Goal: Information Seeking & Learning: Understand process/instructions

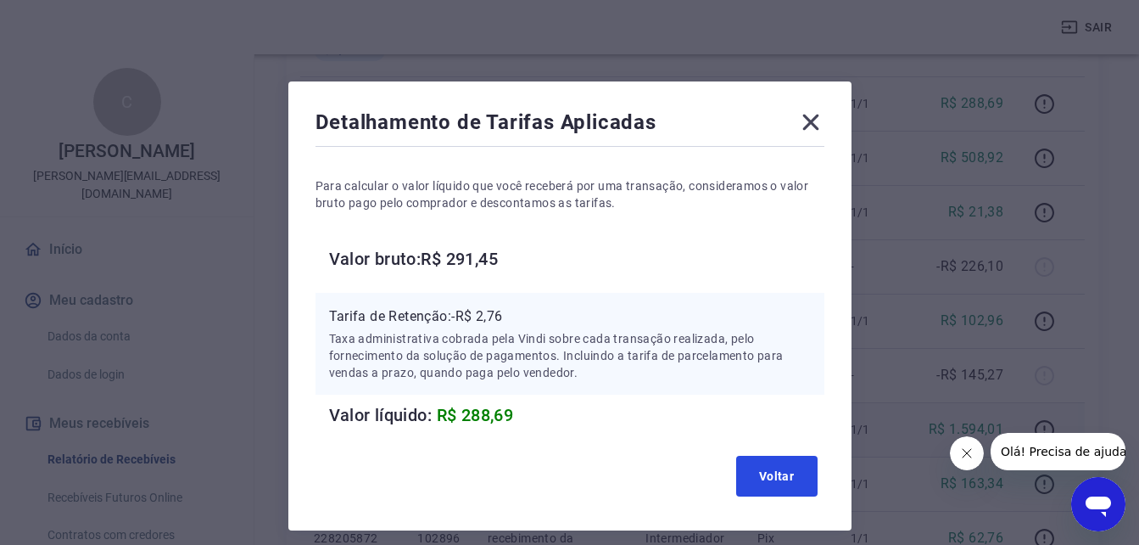
drag, startPoint x: 760, startPoint y: 468, endPoint x: 787, endPoint y: 450, distance: 32.9
click at [760, 468] on button "Voltar" at bounding box center [776, 476] width 81 height 41
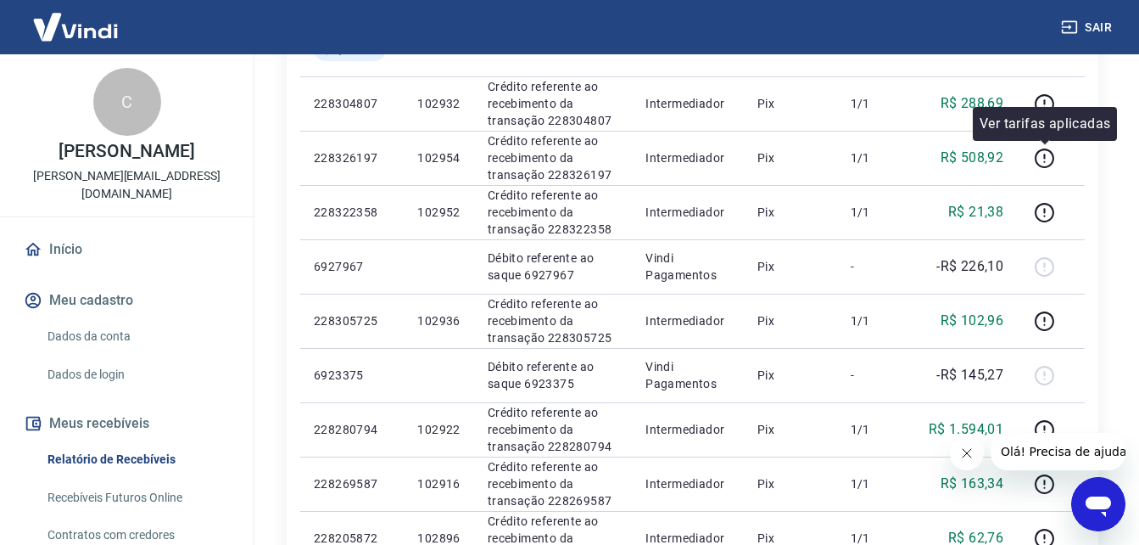
click at [1047, 116] on p "Ver tarifas aplicadas" at bounding box center [1045, 124] width 131 height 20
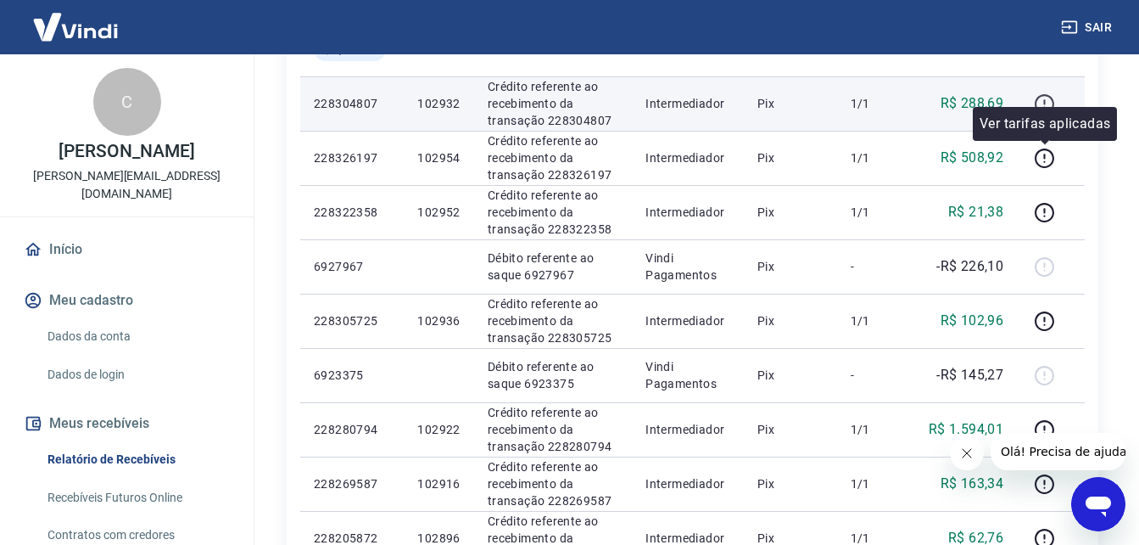
click at [1041, 95] on icon "button" at bounding box center [1044, 103] width 21 height 21
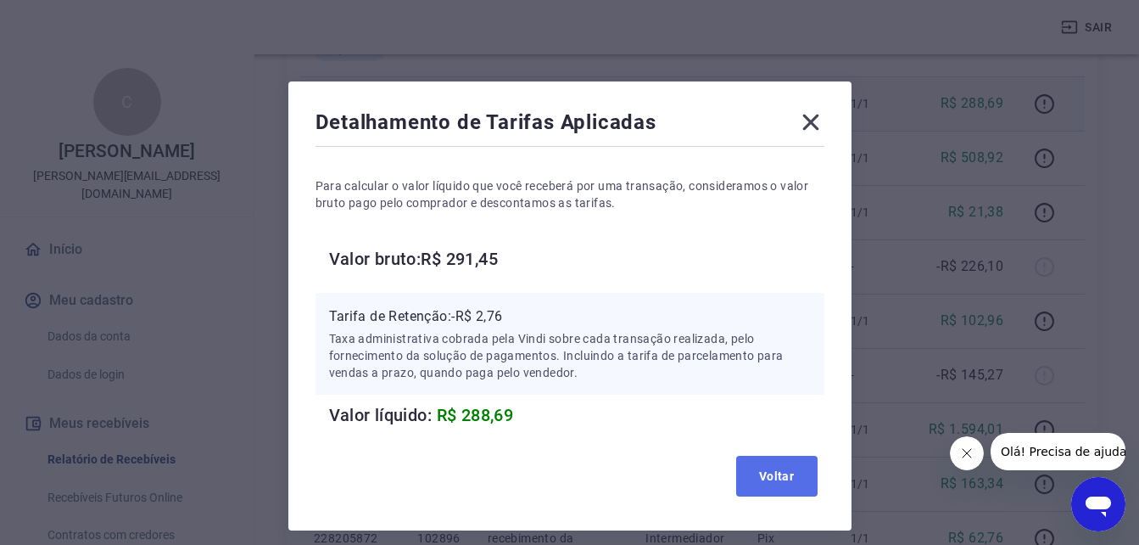
click at [779, 472] on button "Voltar" at bounding box center [776, 476] width 81 height 41
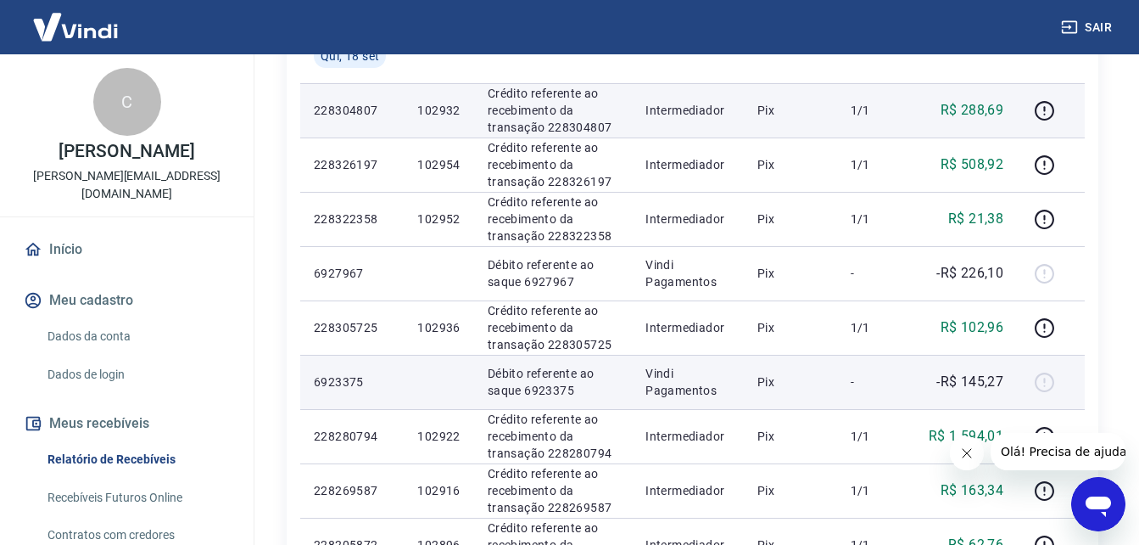
scroll to position [622, 0]
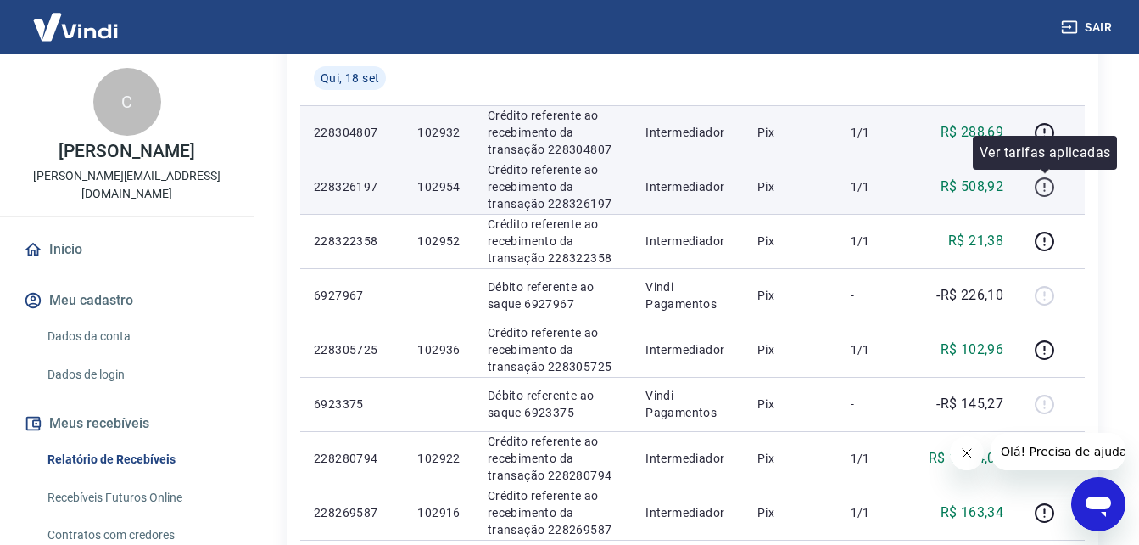
click at [1045, 179] on icon "button" at bounding box center [1044, 186] width 21 height 21
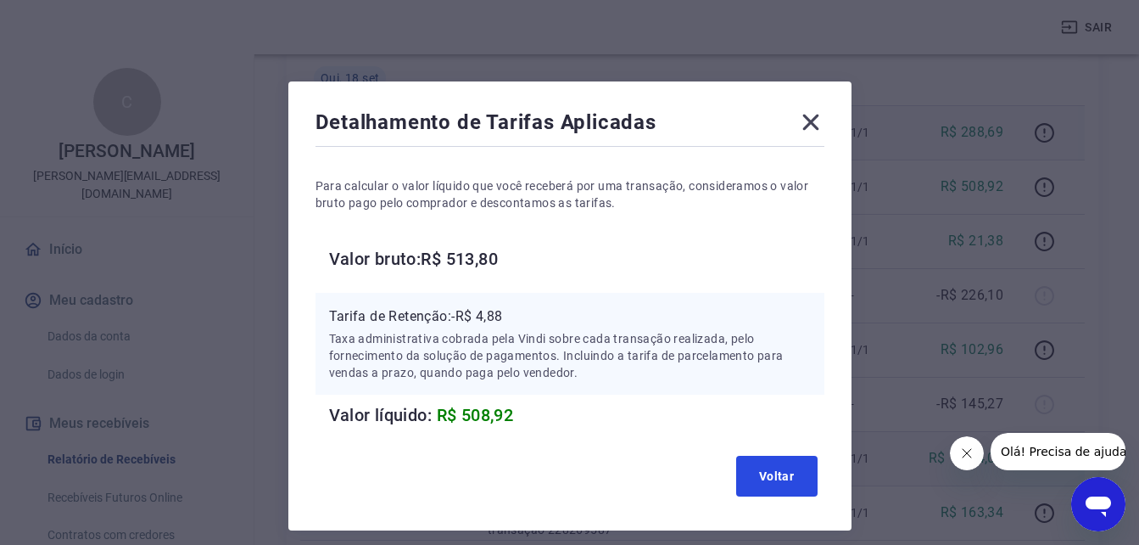
click at [784, 479] on button "Voltar" at bounding box center [776, 476] width 81 height 41
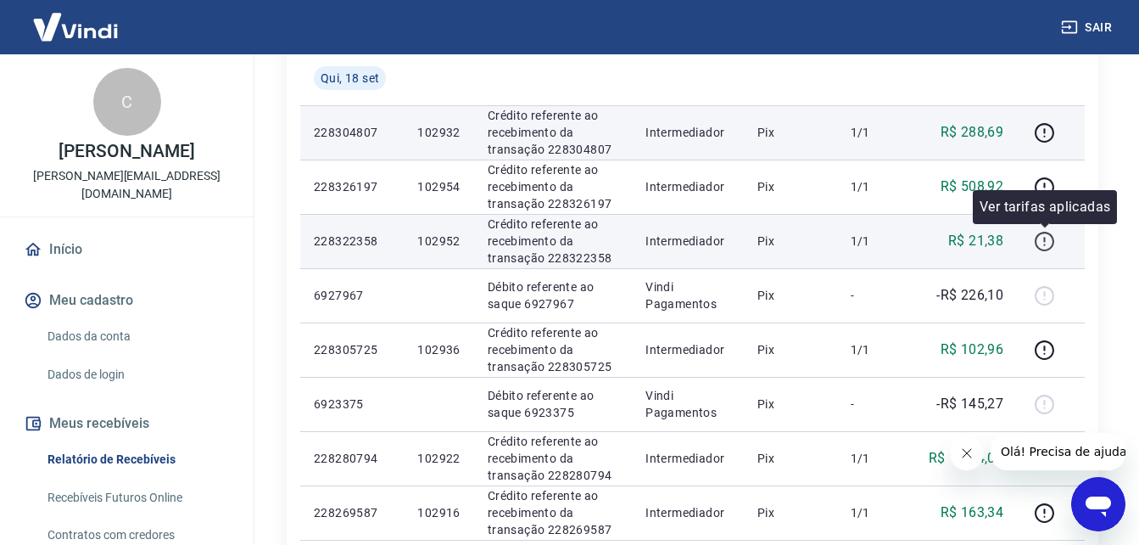
click at [1037, 239] on icon "button" at bounding box center [1045, 242] width 20 height 20
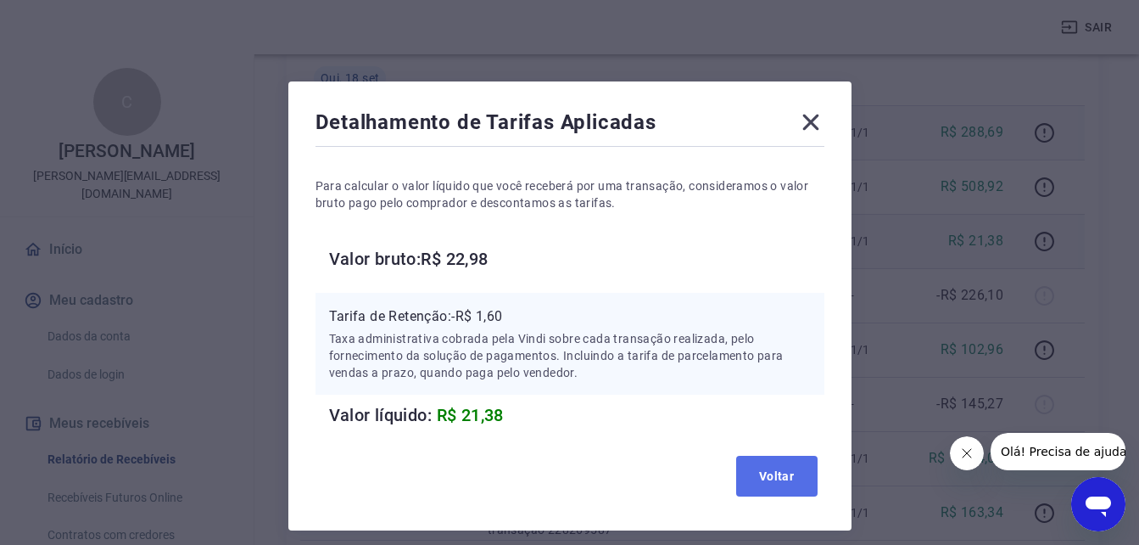
click at [781, 469] on button "Voltar" at bounding box center [776, 476] width 81 height 41
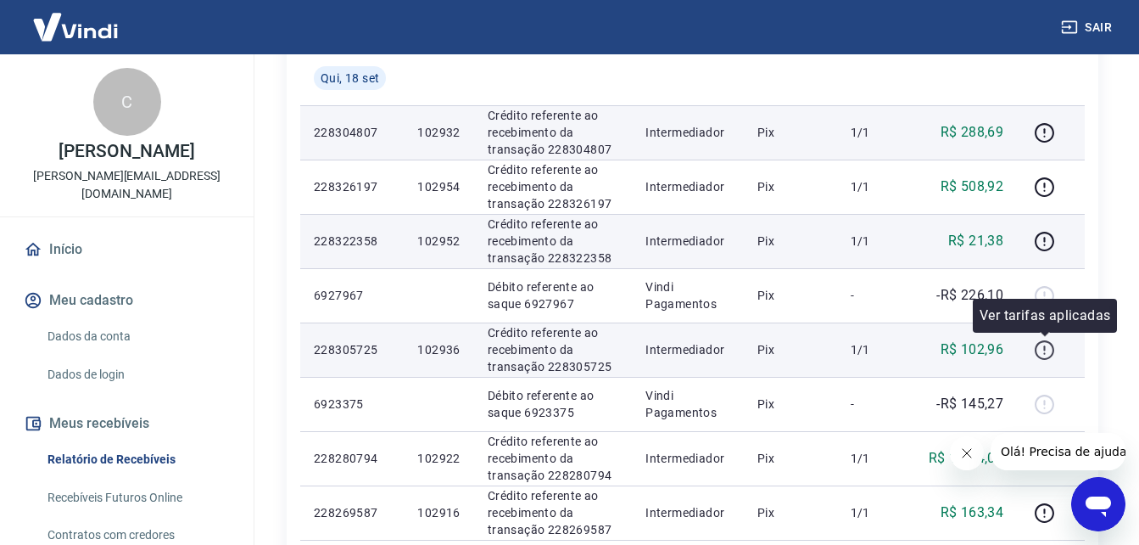
click at [1046, 340] on icon "button" at bounding box center [1045, 350] width 20 height 20
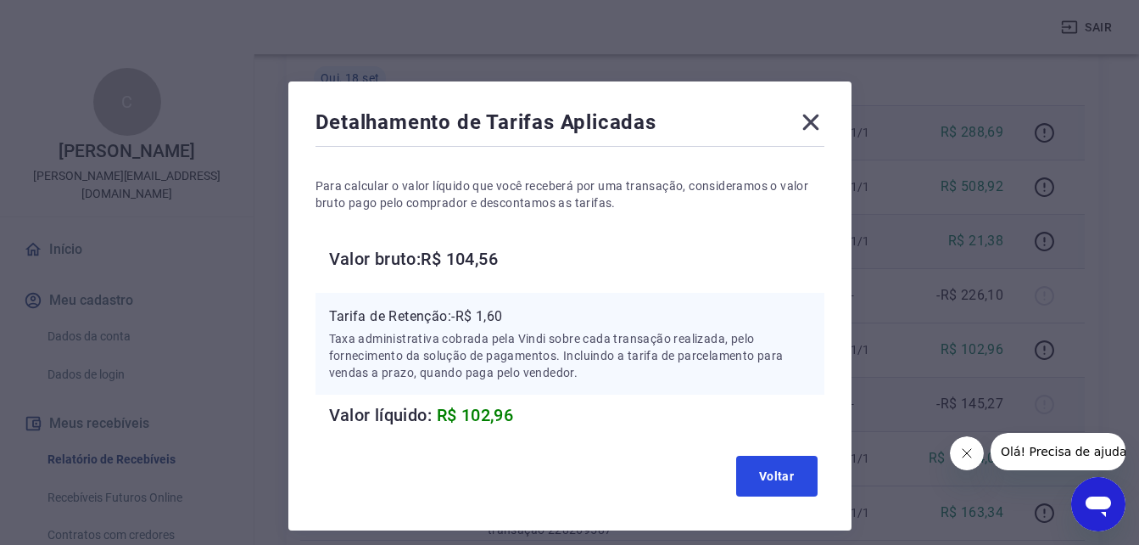
drag, startPoint x: 791, startPoint y: 472, endPoint x: 946, endPoint y: 415, distance: 165.3
click at [791, 472] on button "Voltar" at bounding box center [776, 476] width 81 height 41
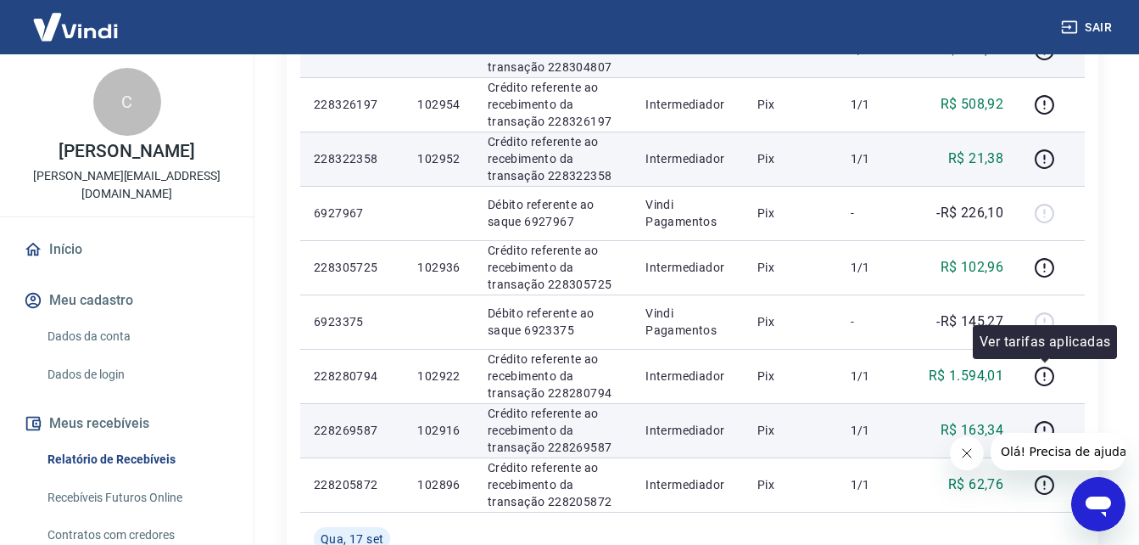
scroll to position [707, 0]
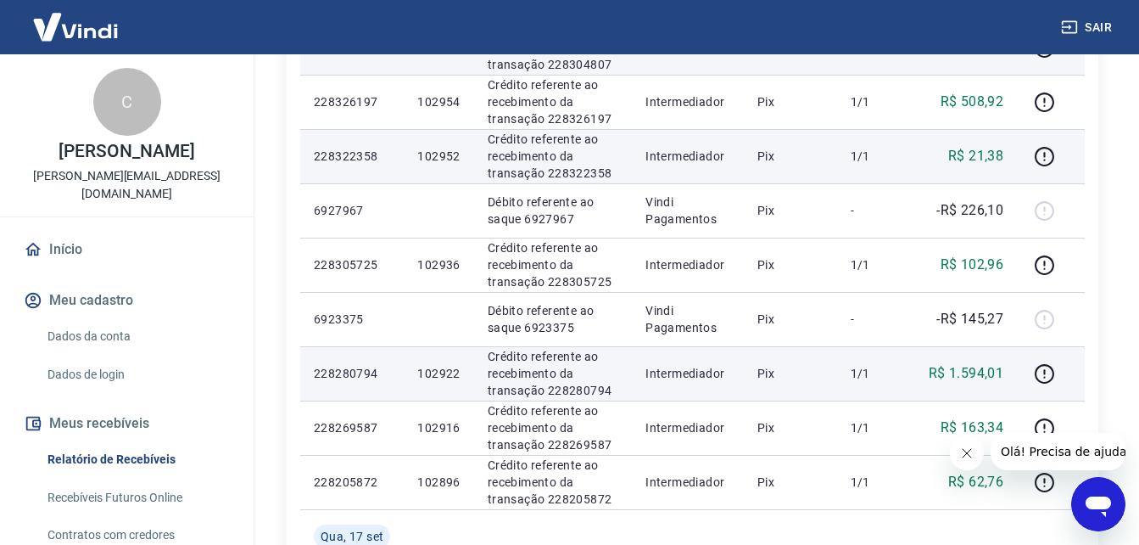
click at [1050, 389] on td at bounding box center [1051, 373] width 68 height 54
click at [1044, 365] on icon "button" at bounding box center [1045, 374] width 20 height 20
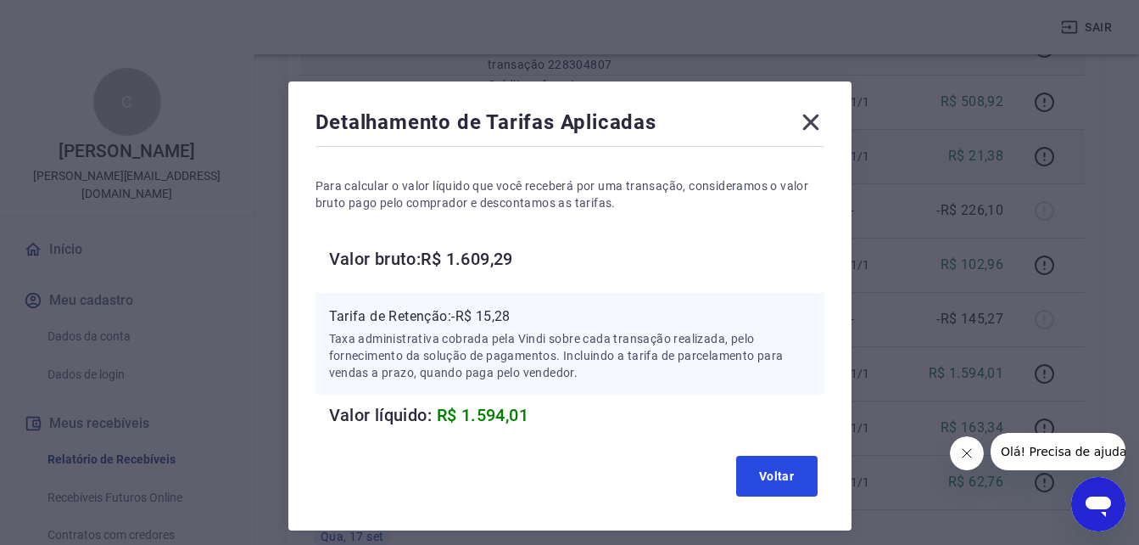
drag, startPoint x: 753, startPoint y: 479, endPoint x: 999, endPoint y: 65, distance: 480.5
click at [753, 479] on button "Voltar" at bounding box center [776, 476] width 81 height 41
